Goal: Information Seeking & Learning: Learn about a topic

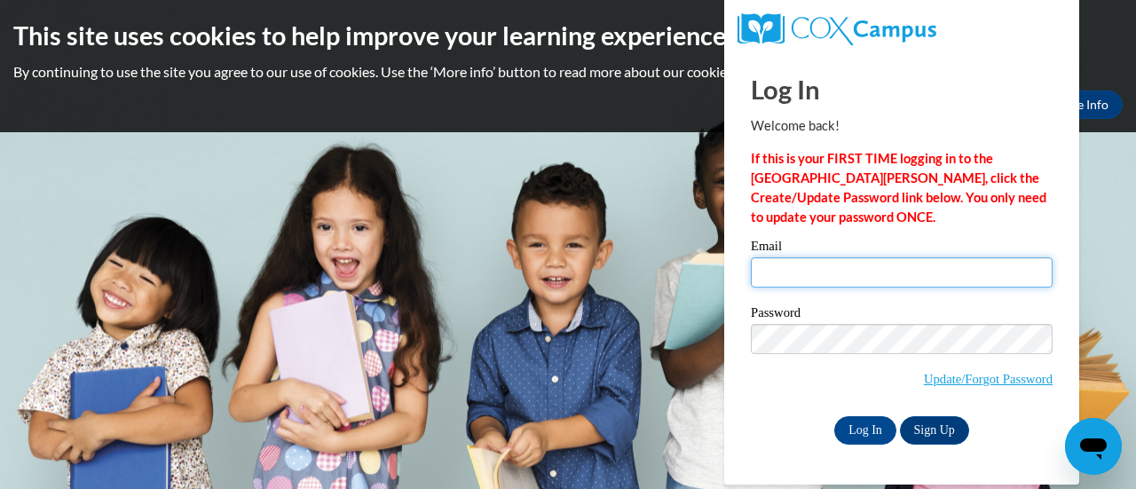
click at [939, 285] on input "Email" at bounding box center [902, 272] width 302 height 30
type input "milinhmontanez@yahoo.com"
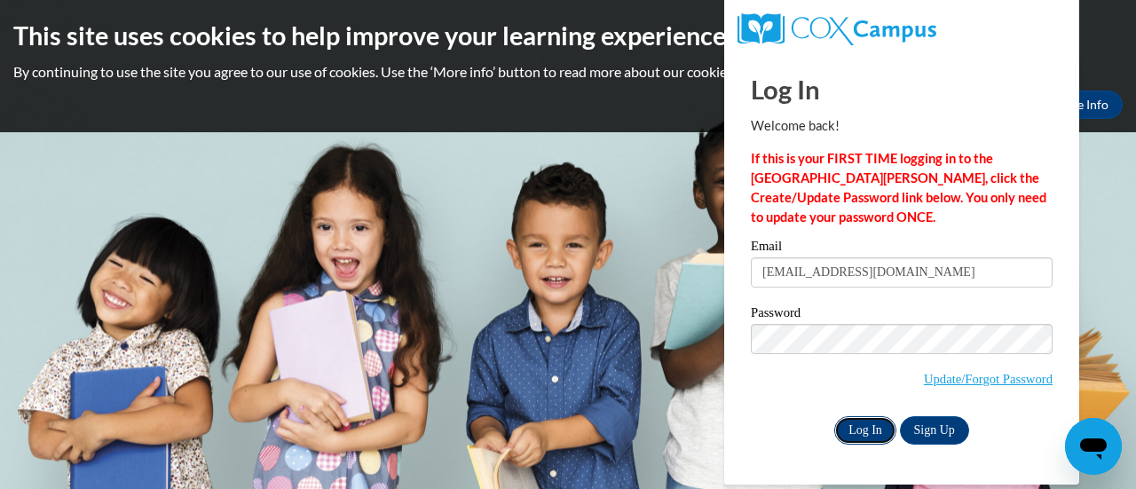
click at [876, 429] on input "Log In" at bounding box center [865, 430] width 62 height 28
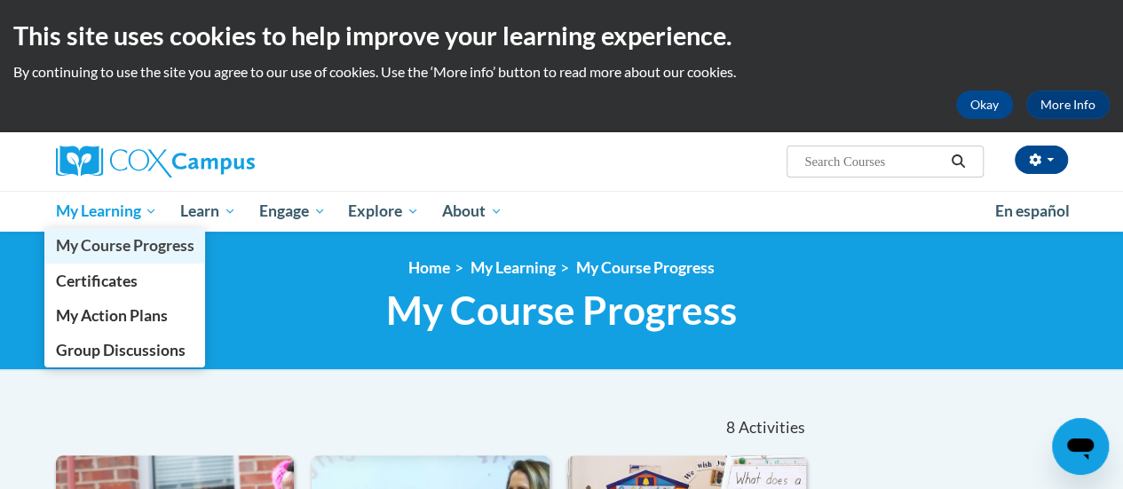
click at [144, 236] on span "My Course Progress" at bounding box center [124, 245] width 138 height 19
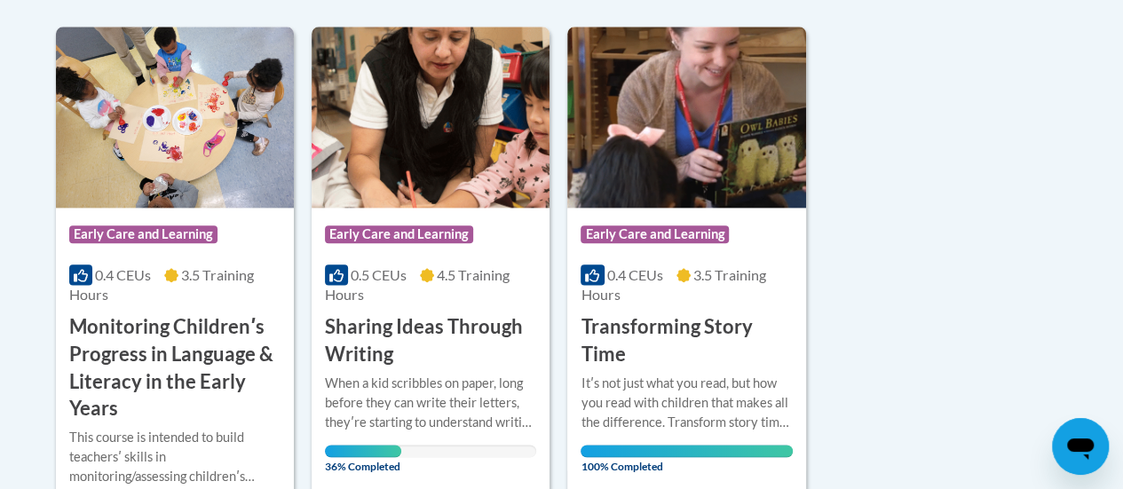
scroll to position [1062, 0]
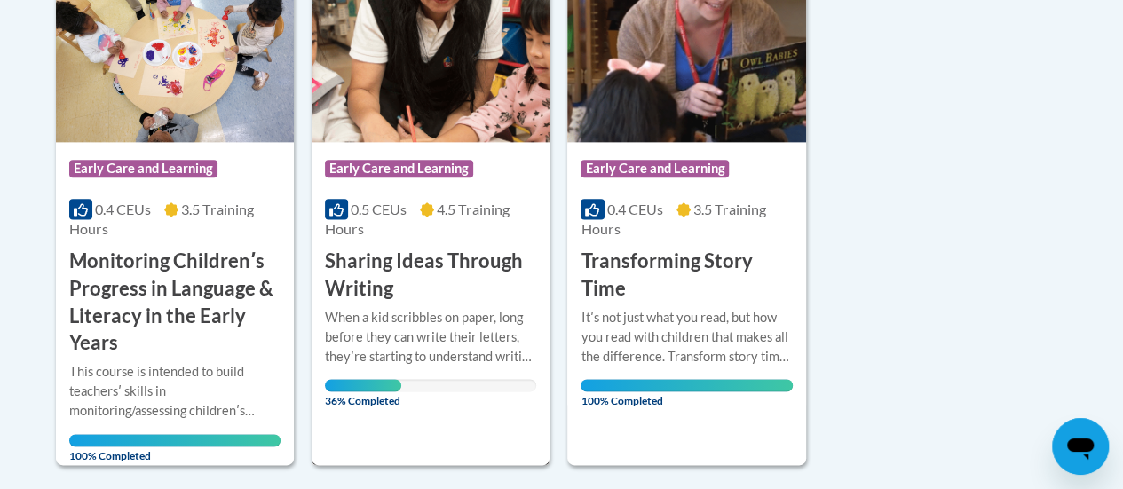
click at [431, 264] on h3 "Sharing Ideas Through Writing" at bounding box center [430, 275] width 211 height 55
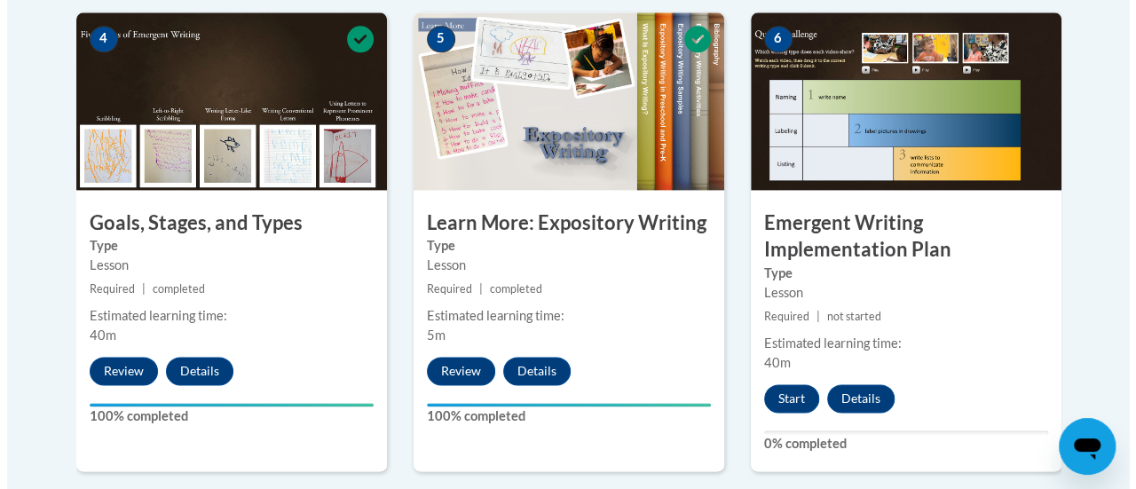
scroll to position [1170, 0]
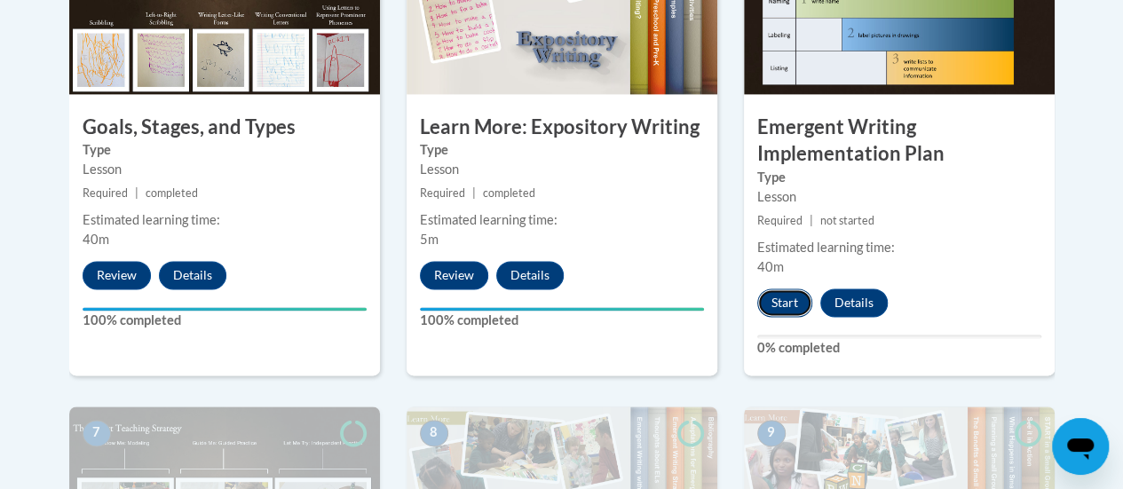
click at [796, 301] on button "Start" at bounding box center [784, 302] width 55 height 28
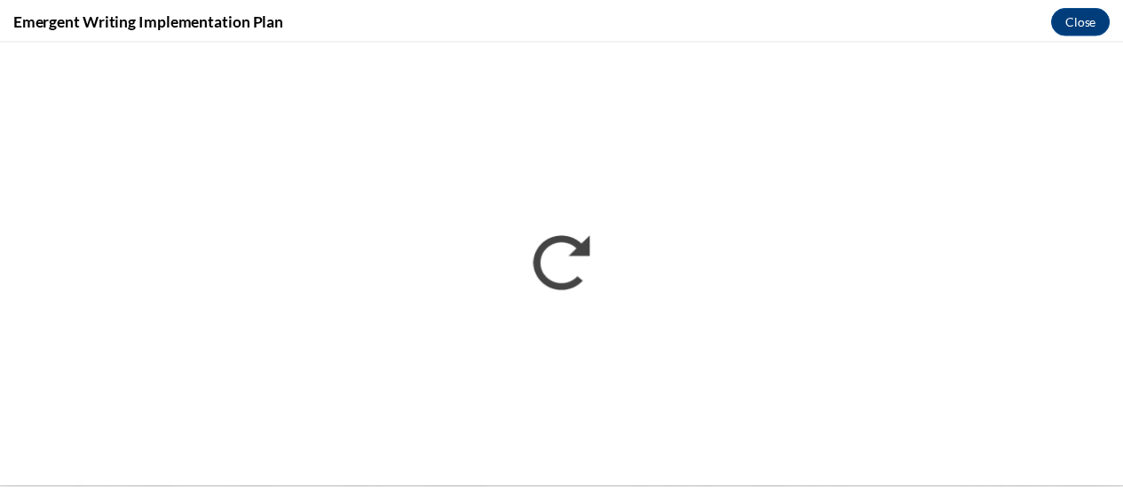
scroll to position [0, 0]
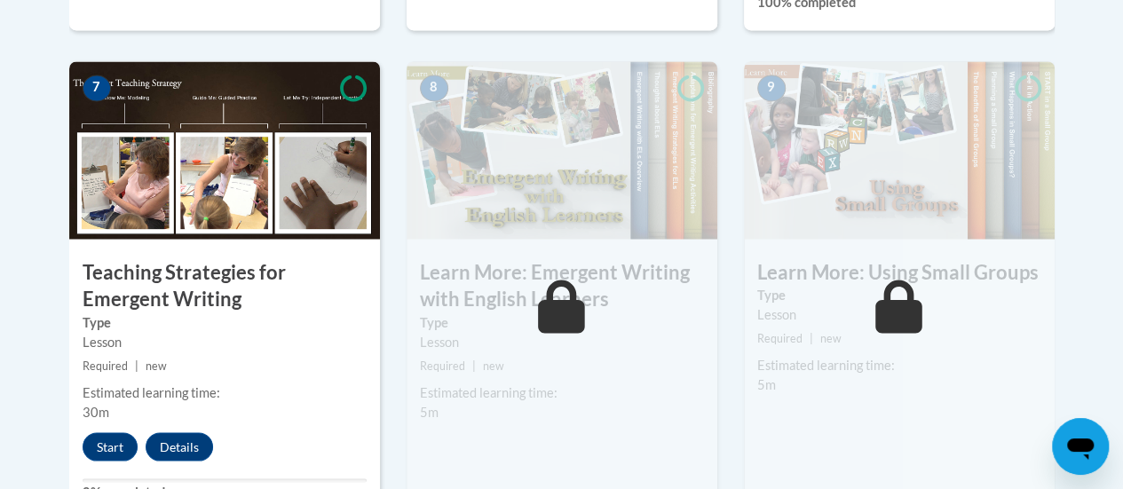
scroll to position [1536, 0]
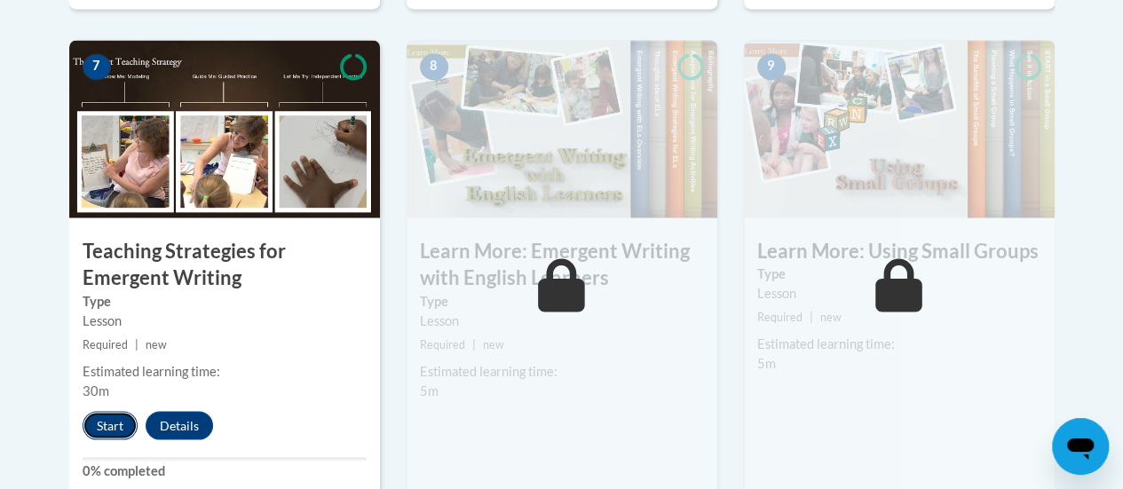
click at [98, 423] on button "Start" at bounding box center [110, 425] width 55 height 28
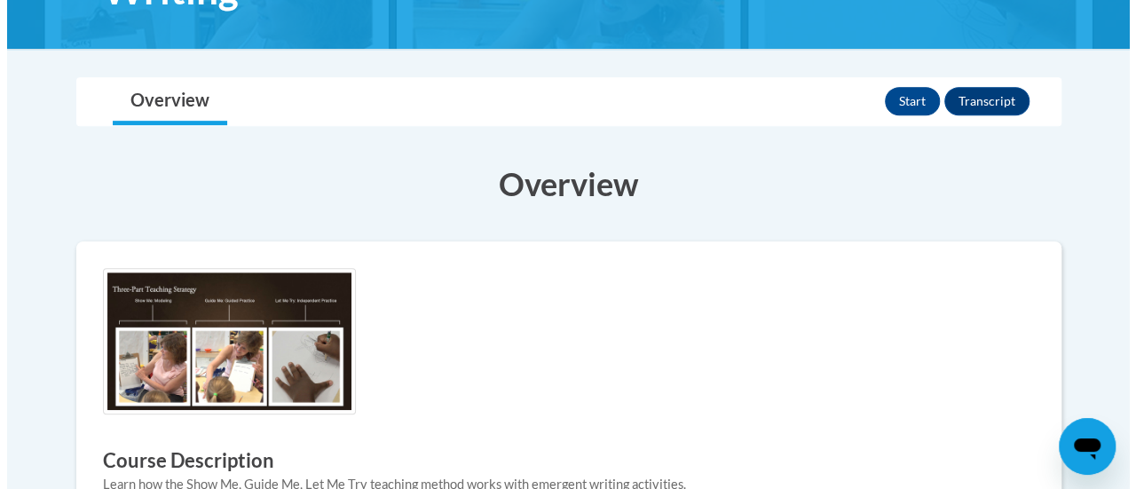
scroll to position [365, 0]
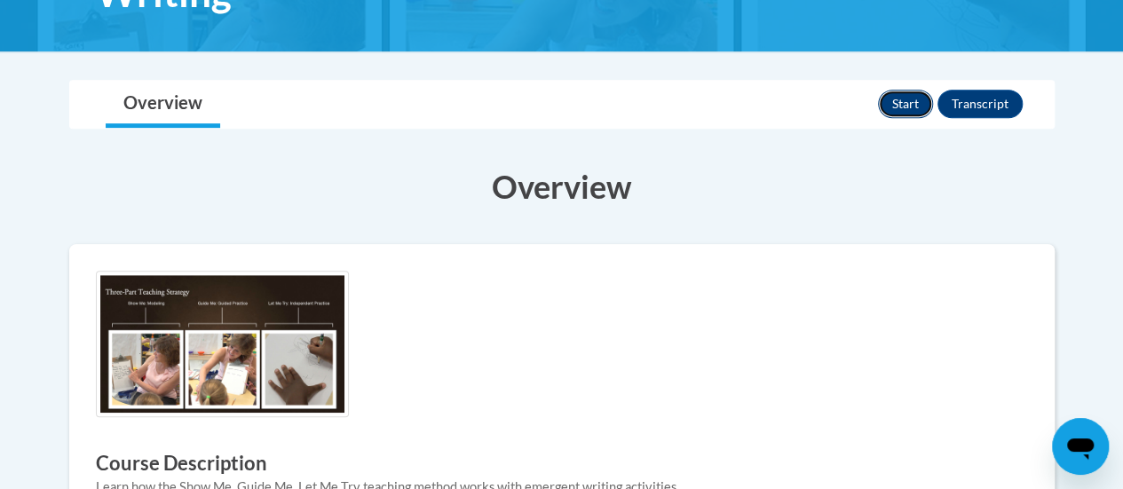
click at [893, 95] on button "Start" at bounding box center [905, 104] width 55 height 28
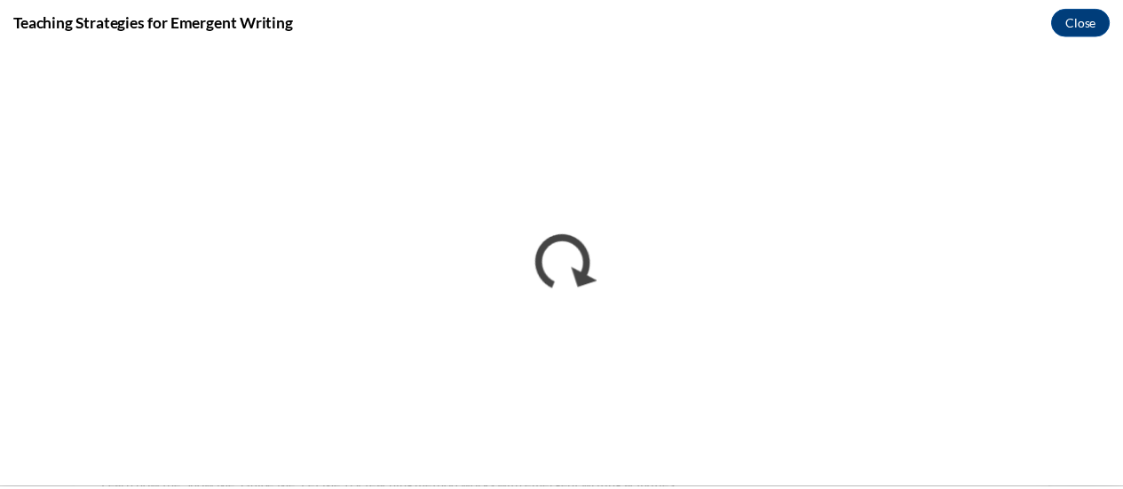
scroll to position [0, 0]
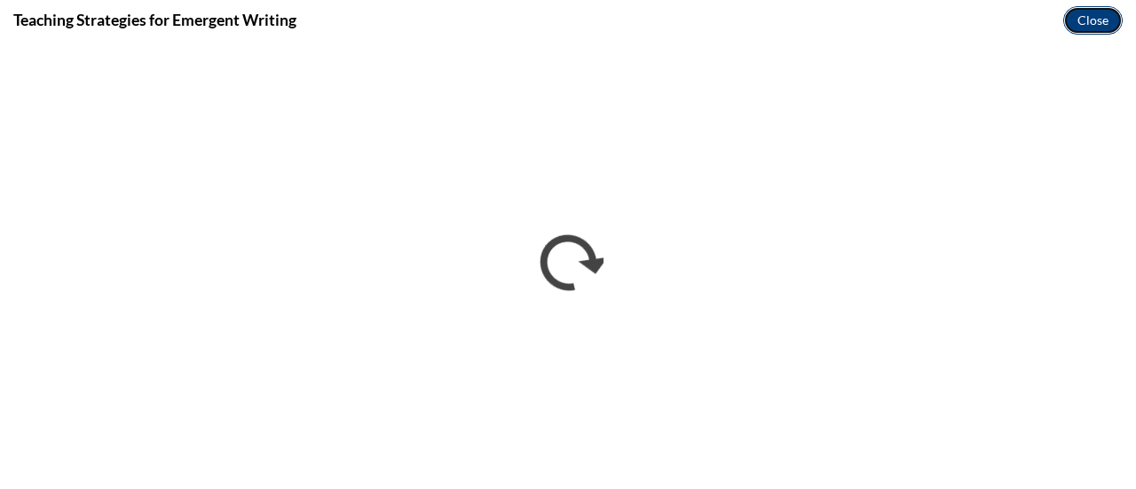
click at [1096, 13] on button "Close" at bounding box center [1092, 20] width 59 height 28
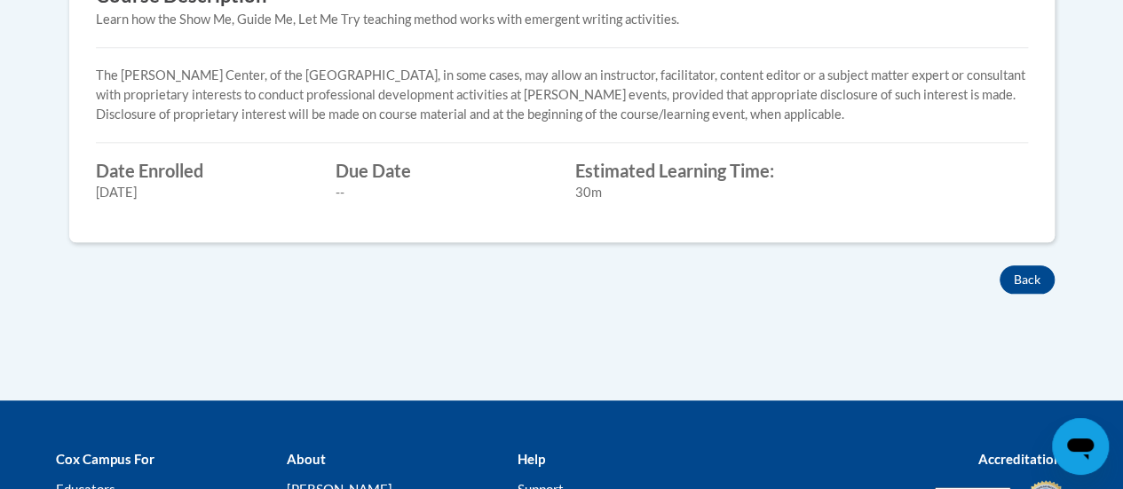
scroll to position [834, 0]
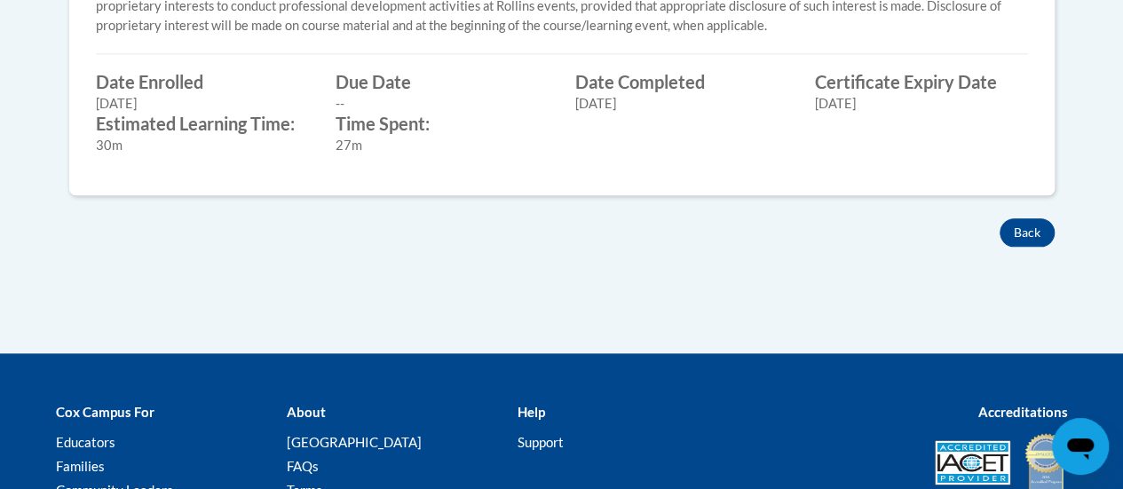
scroll to position [929, 0]
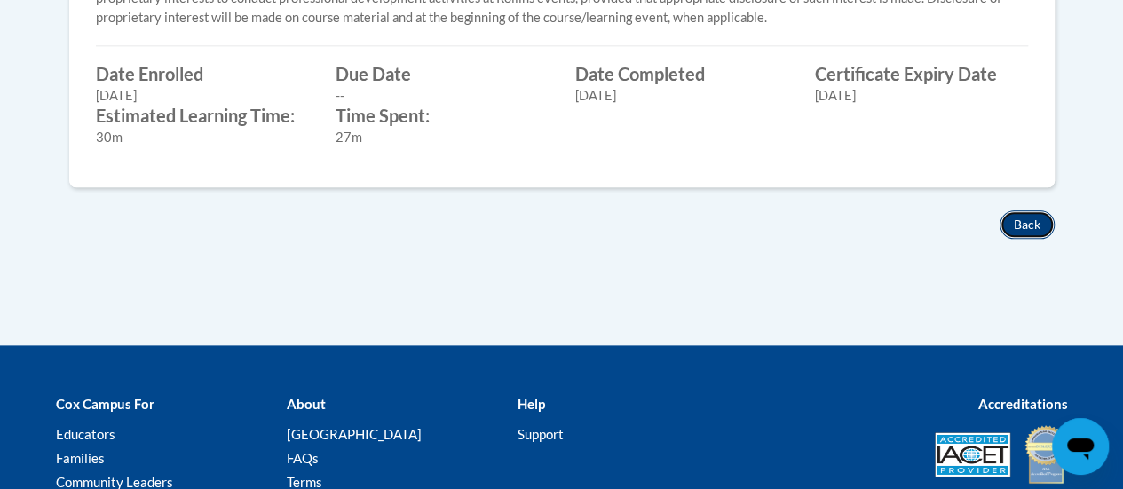
click at [1026, 223] on button "Back" at bounding box center [1026, 224] width 55 height 28
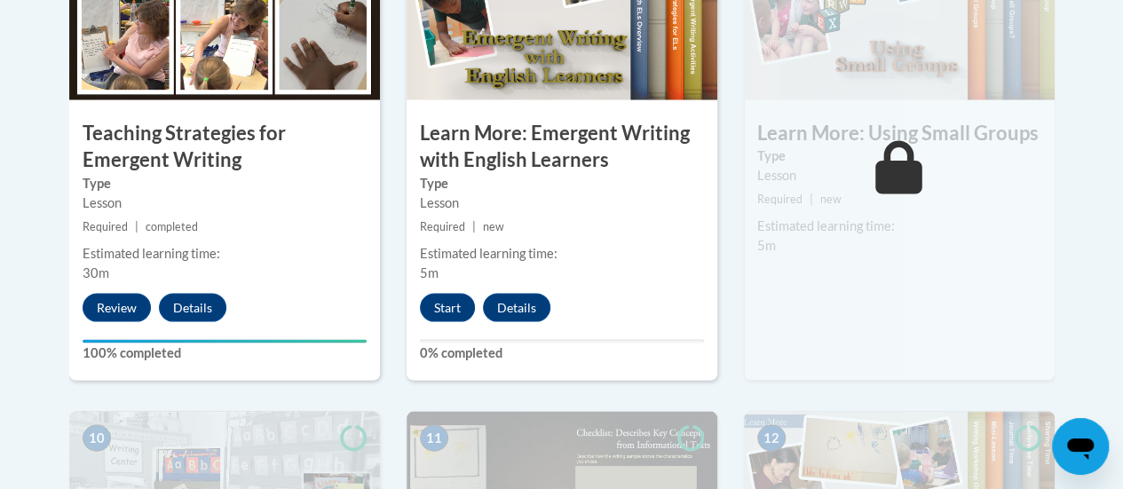
scroll to position [1641, 0]
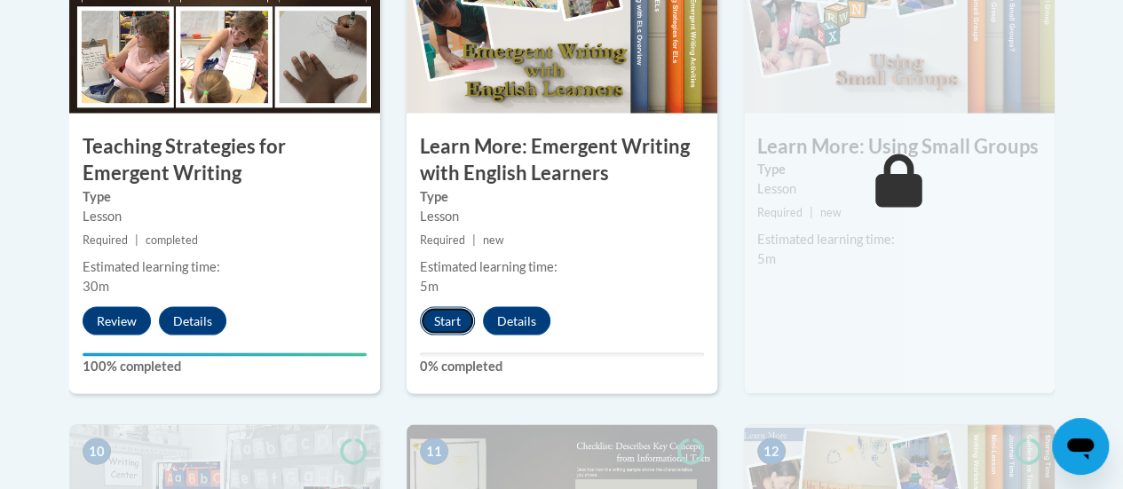
click at [449, 321] on button "Start" at bounding box center [447, 320] width 55 height 28
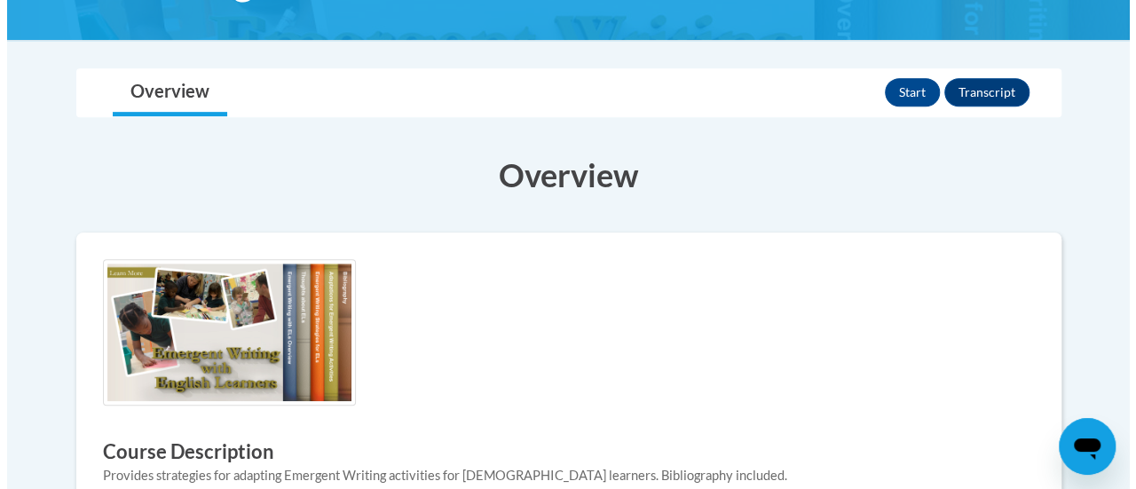
scroll to position [315, 0]
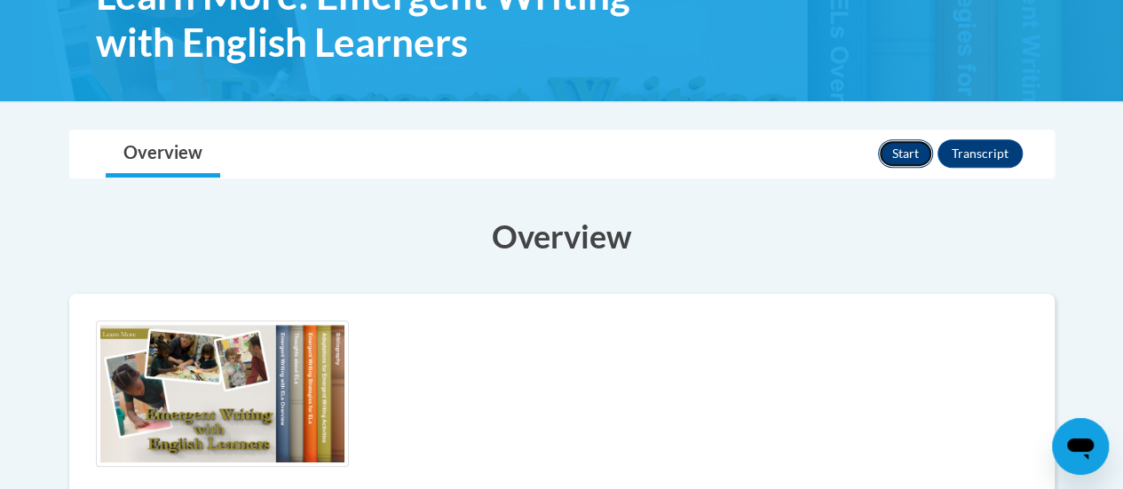
click at [912, 144] on button "Start" at bounding box center [905, 153] width 55 height 28
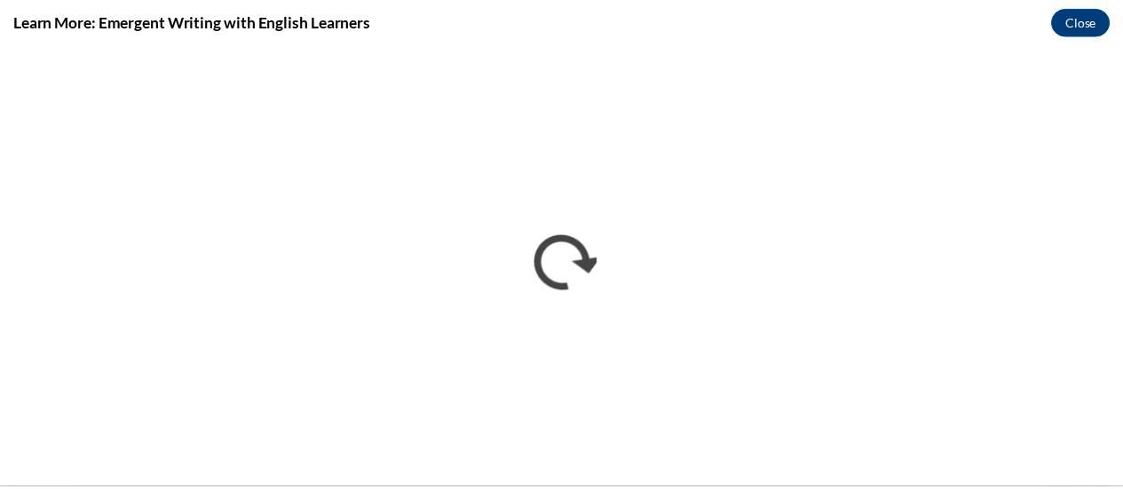
scroll to position [0, 0]
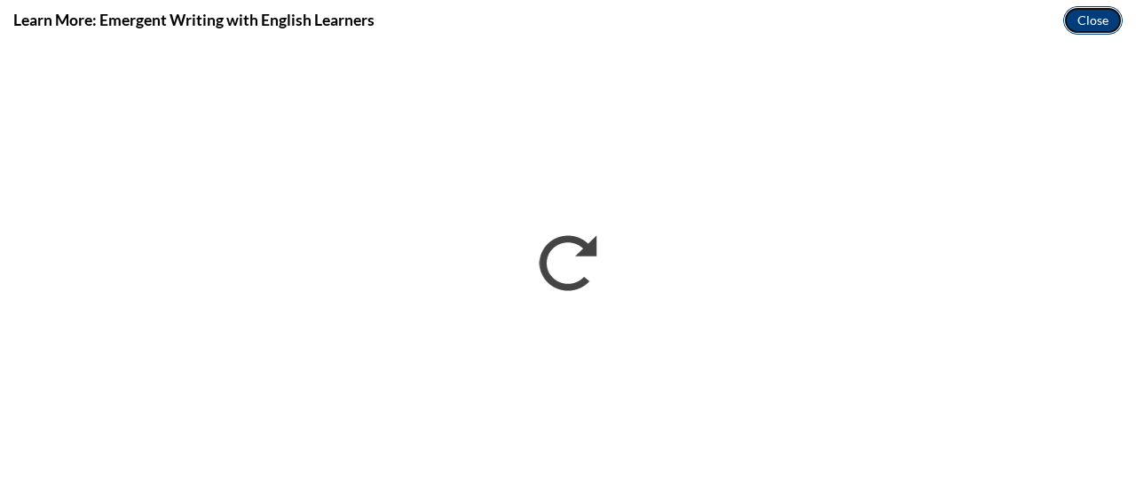
click at [1095, 14] on button "Close" at bounding box center [1092, 20] width 59 height 28
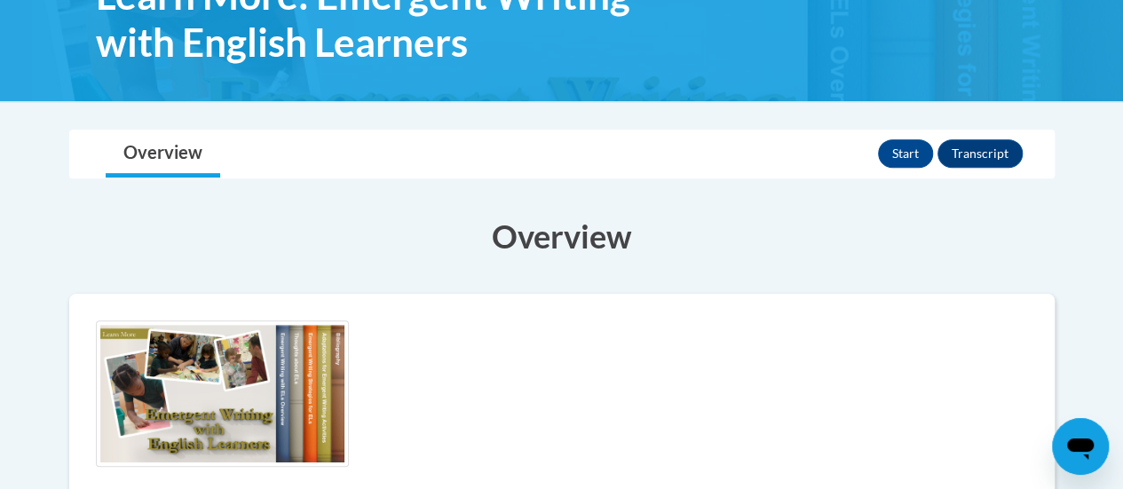
scroll to position [710, 0]
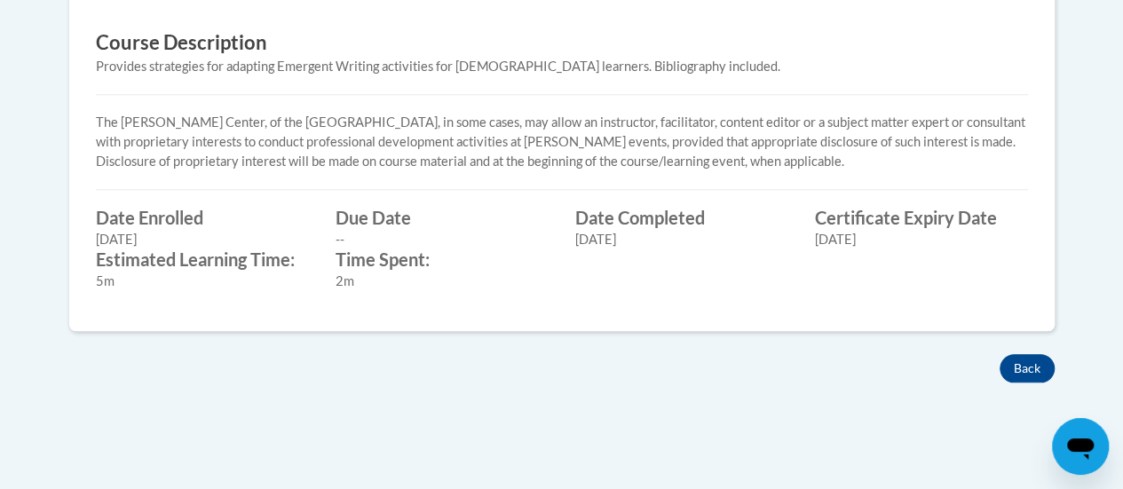
scroll to position [798, 0]
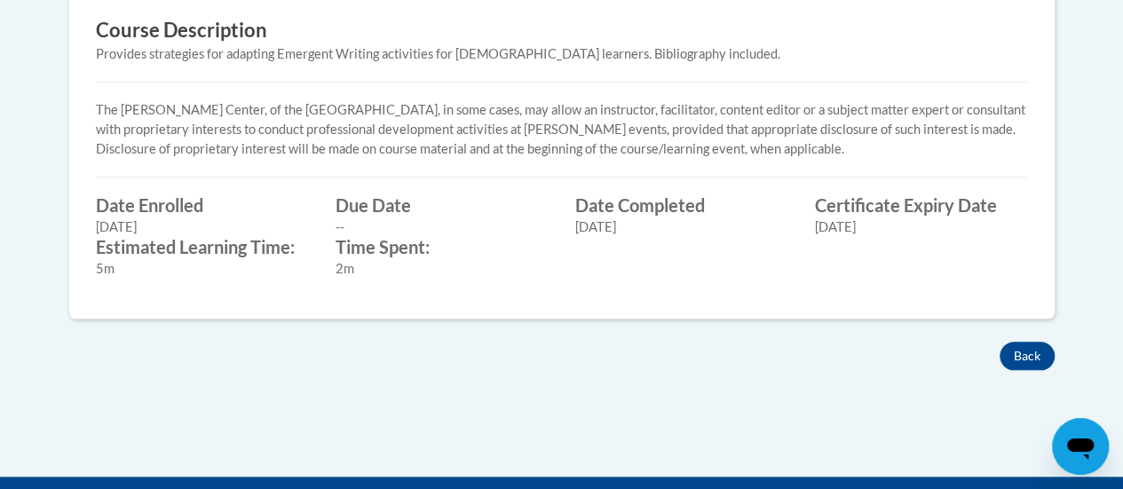
click at [999, 352] on div "Back" at bounding box center [562, 356] width 1012 height 28
click at [1009, 352] on button "Back" at bounding box center [1026, 356] width 55 height 28
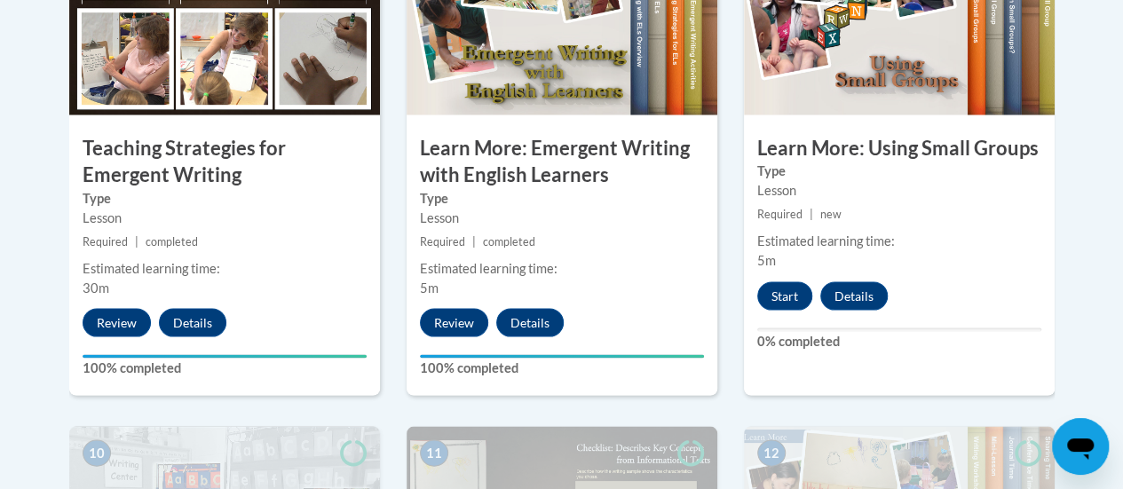
scroll to position [1757, 0]
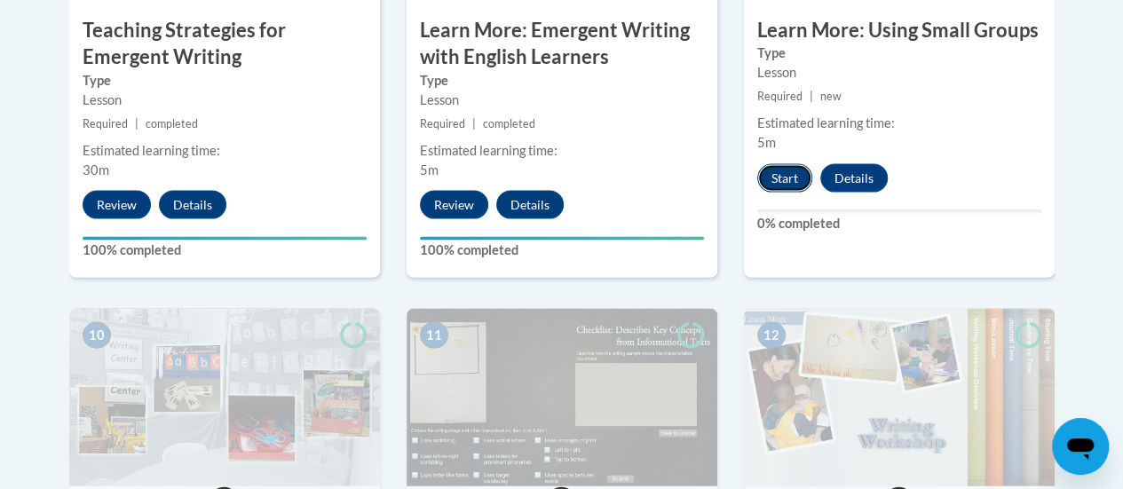
click at [783, 171] on button "Start" at bounding box center [784, 178] width 55 height 28
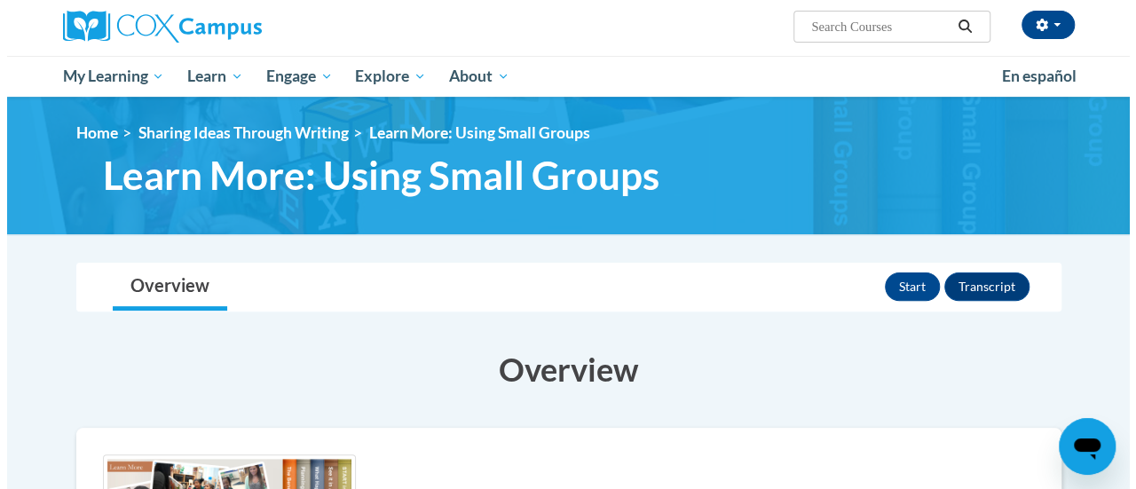
scroll to position [98, 0]
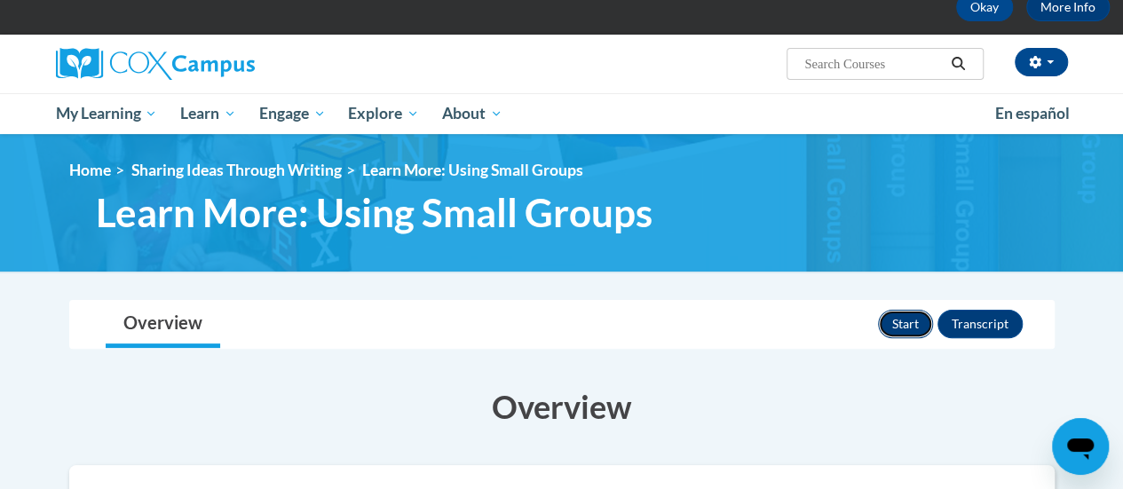
click at [917, 328] on button "Start" at bounding box center [905, 324] width 55 height 28
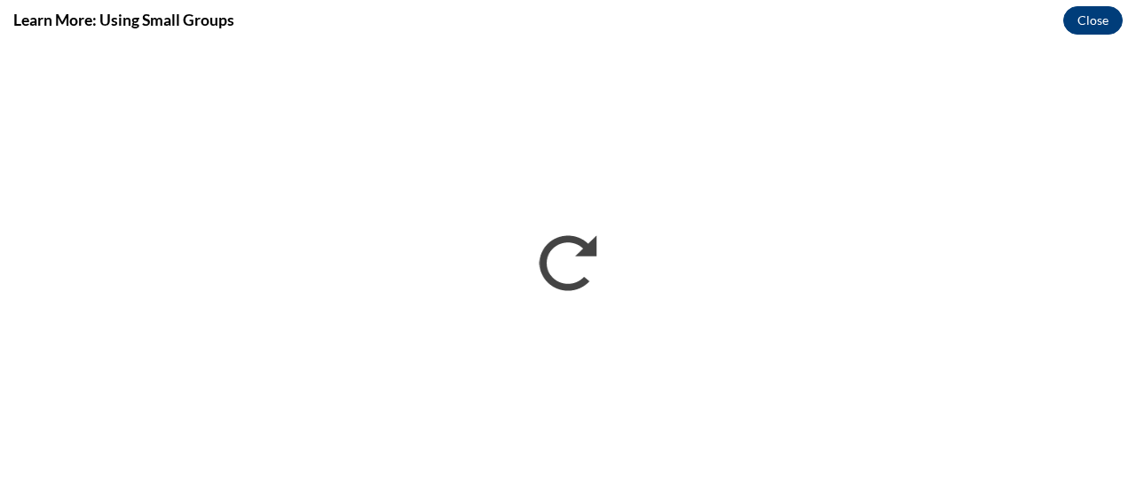
scroll to position [0, 0]
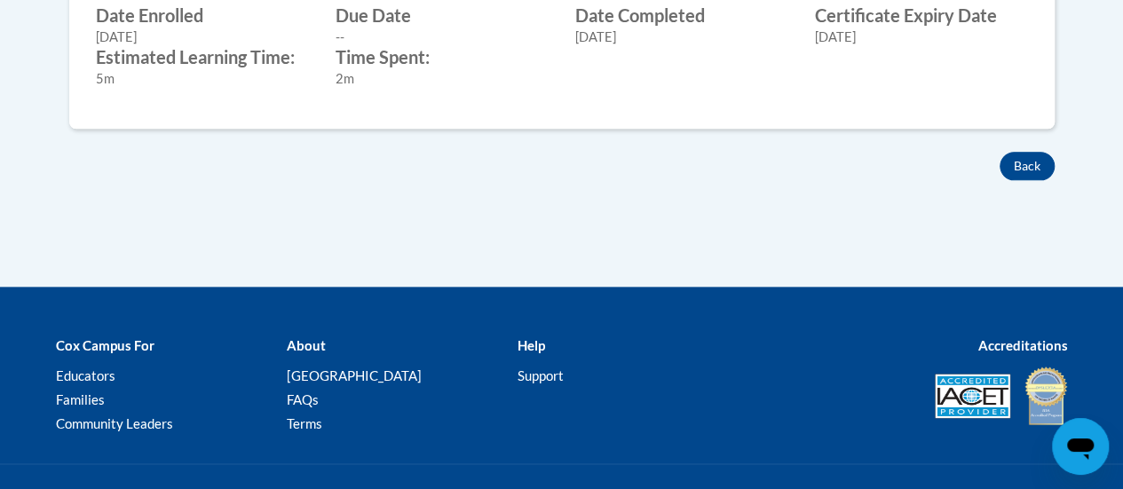
scroll to position [1026, 0]
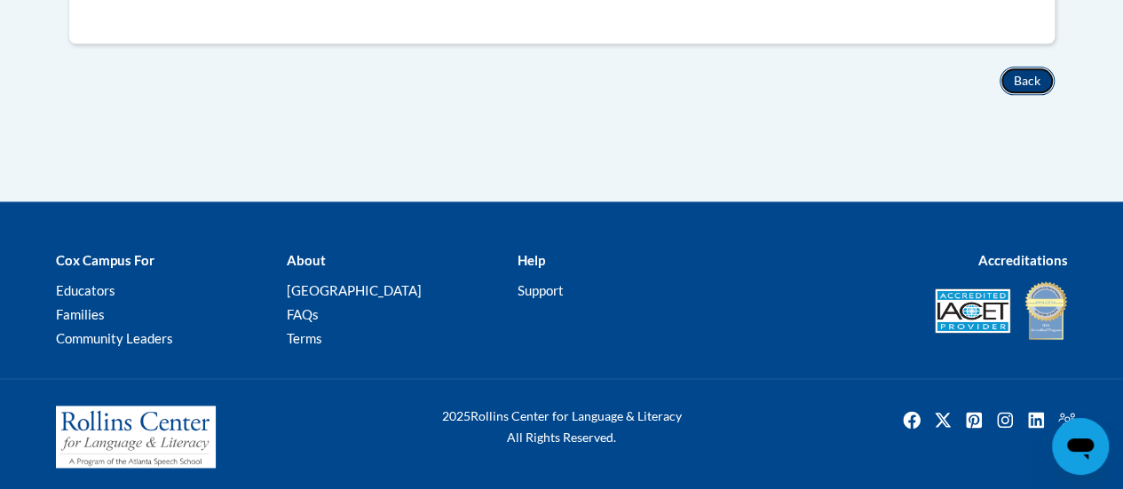
click at [1019, 75] on button "Back" at bounding box center [1026, 81] width 55 height 28
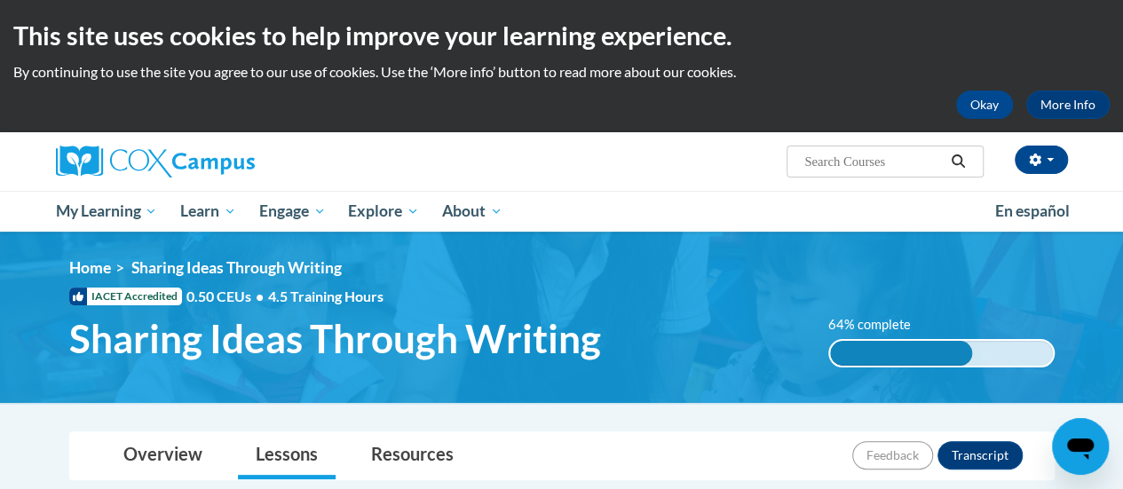
click at [1122, 67] on html "This site uses cookies to help improve your learning experience. By continuing …" at bounding box center [561, 244] width 1123 height 489
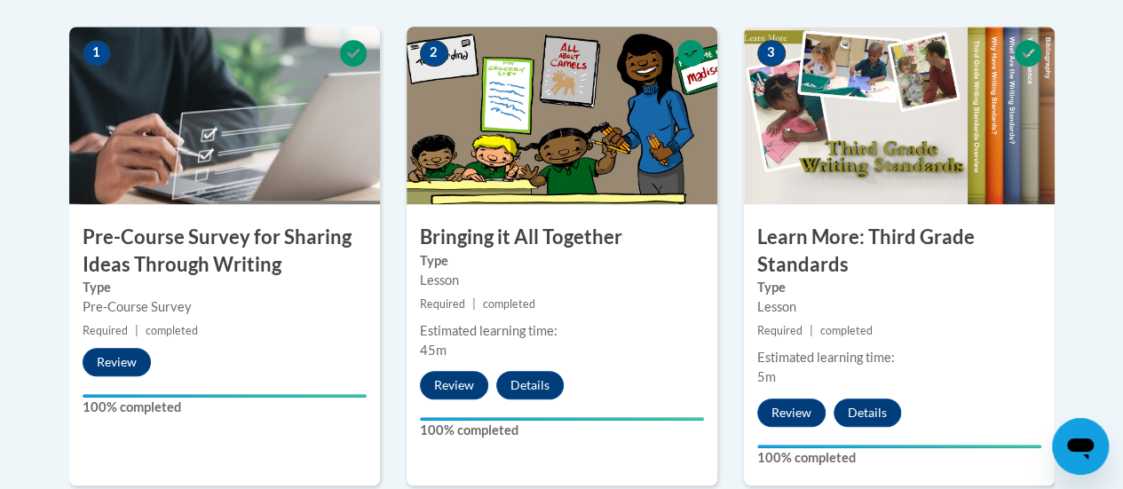
scroll to position [486, 0]
